Goal: Task Accomplishment & Management: Use online tool/utility

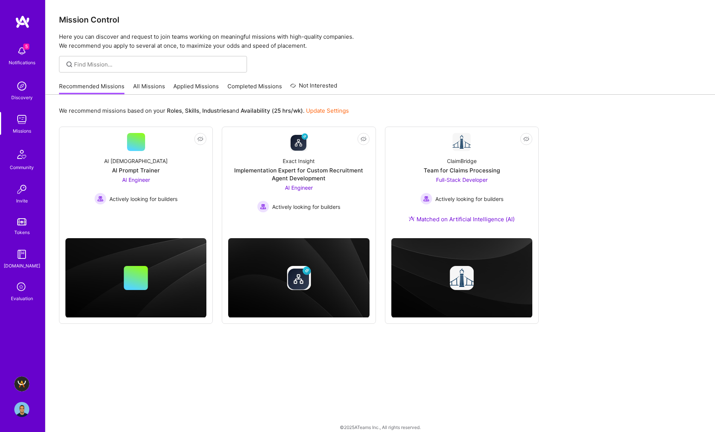
click at [24, 382] on img at bounding box center [21, 384] width 15 height 15
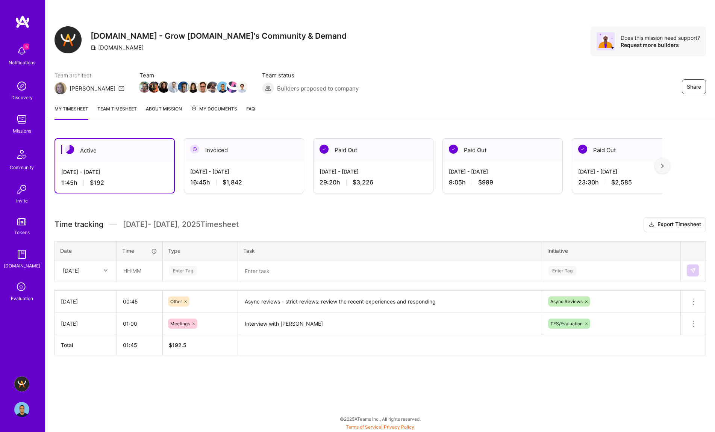
click at [281, 274] on textarea at bounding box center [390, 271] width 302 height 20
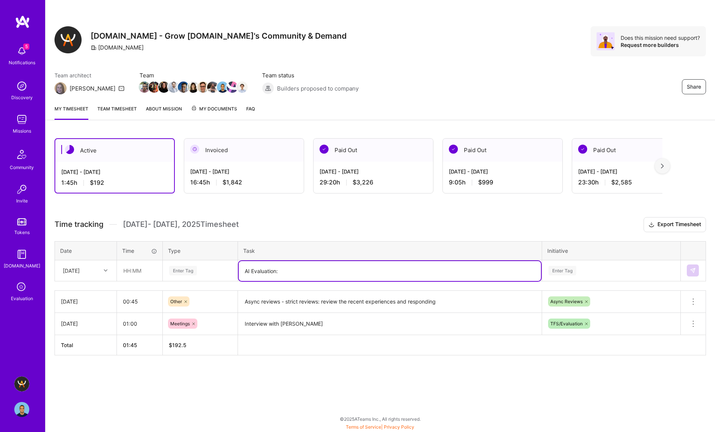
paste textarea "[PERSON_NAME]"
type textarea "AI Evaluation: [PERSON_NAME] - First extra material submitted - I had to review…"
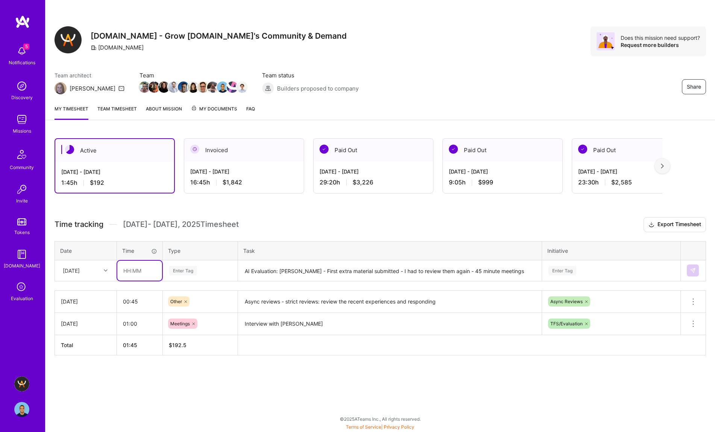
click at [123, 271] on input "text" at bounding box center [139, 271] width 45 height 20
type input "01:30"
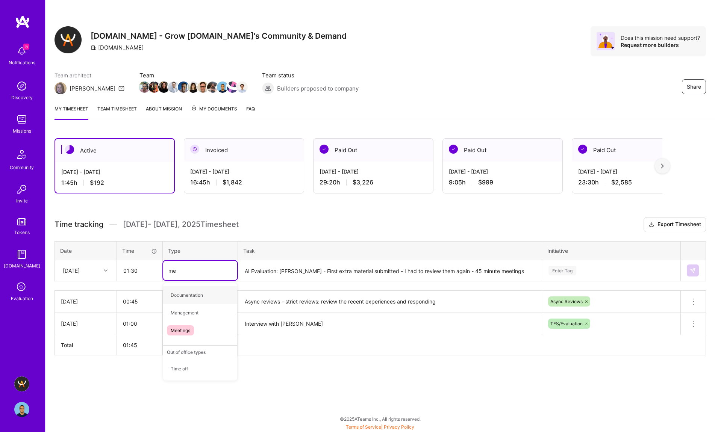
type input "mee"
click at [183, 295] on span "Meetings" at bounding box center [180, 295] width 27 height 10
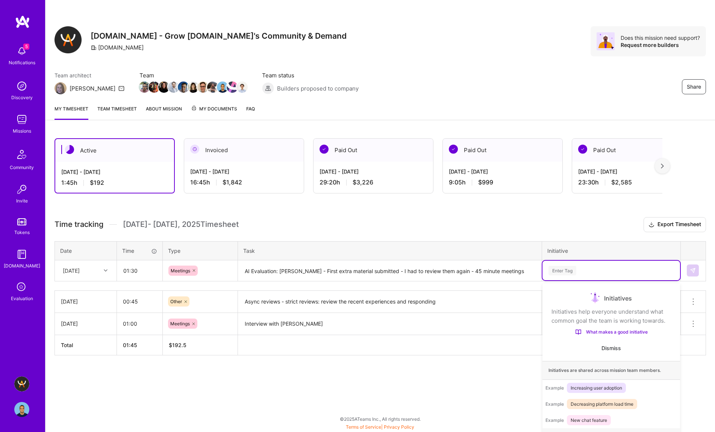
scroll to position [5, 0]
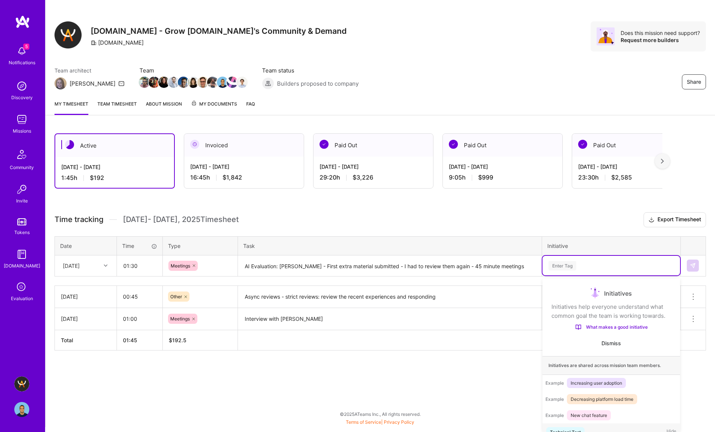
click at [561, 268] on div "Enter Tag" at bounding box center [563, 266] width 28 height 12
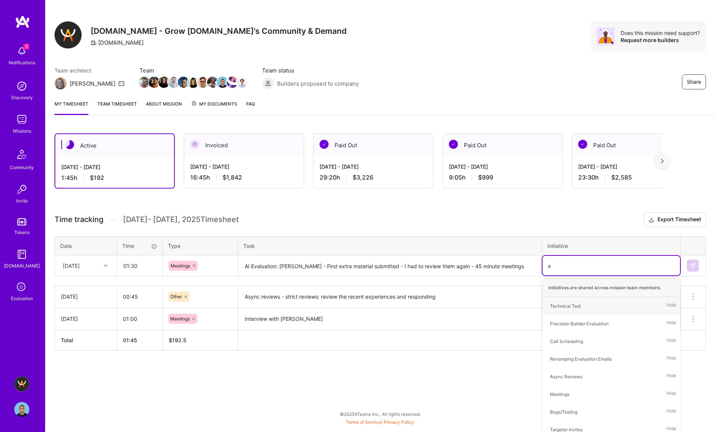
type input "ai"
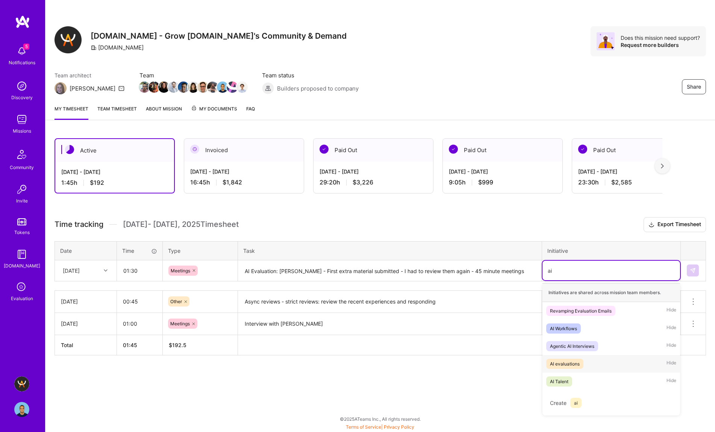
click at [585, 362] on div "AI evaluations Hide" at bounding box center [612, 364] width 138 height 18
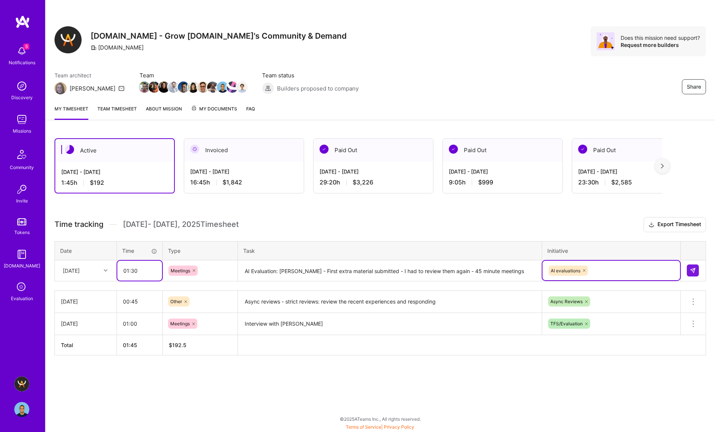
drag, startPoint x: 129, startPoint y: 271, endPoint x: 141, endPoint y: 281, distance: 15.5
click at [129, 271] on input "01:30" at bounding box center [139, 271] width 45 height 20
click at [142, 271] on input "01:30" at bounding box center [139, 271] width 45 height 20
type input "01:45"
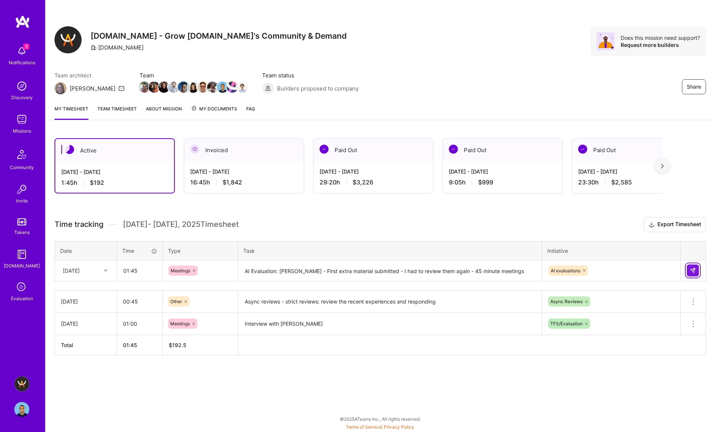
click at [693, 270] on img at bounding box center [693, 271] width 6 height 6
